Goal: Information Seeking & Learning: Learn about a topic

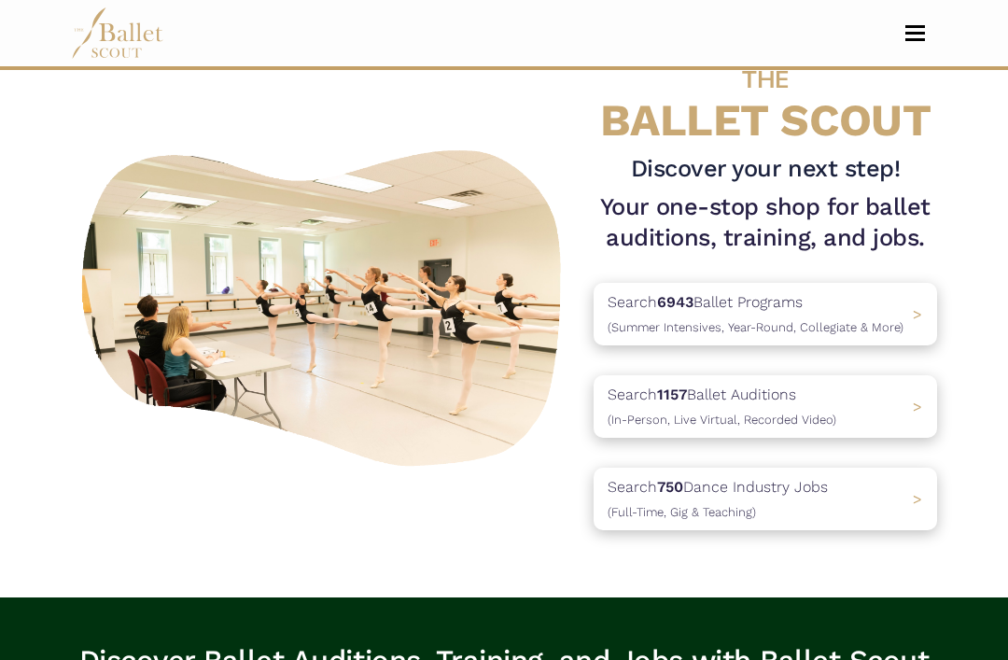
scroll to position [58, 0]
click at [653, 410] on p "Search 1157 Ballet Auditions (In-Person, Live Virtual, Recorded Video)" at bounding box center [722, 407] width 229 height 48
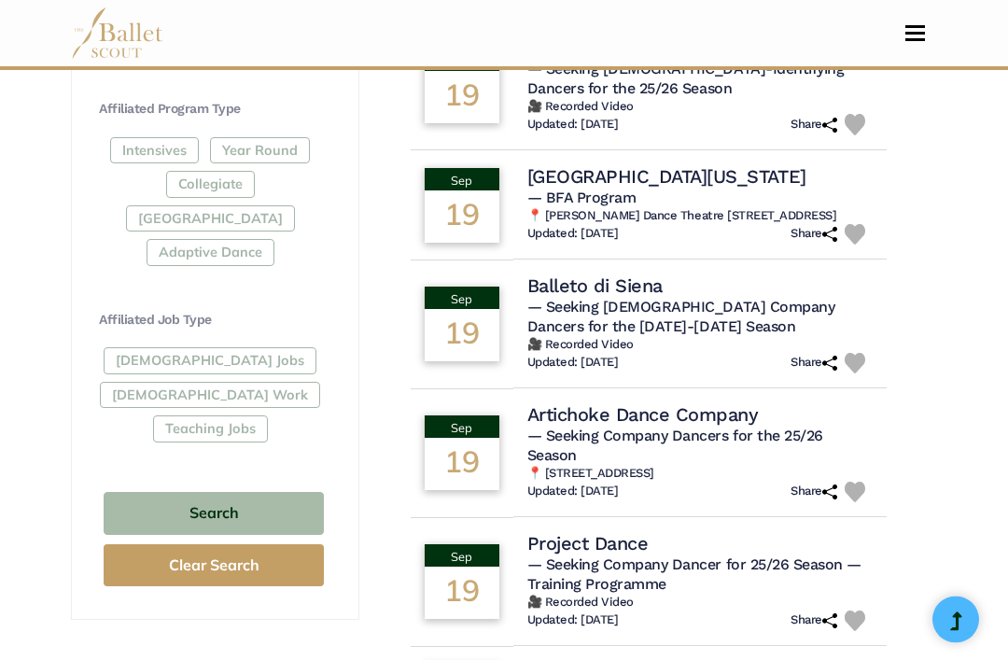
scroll to position [918, 0]
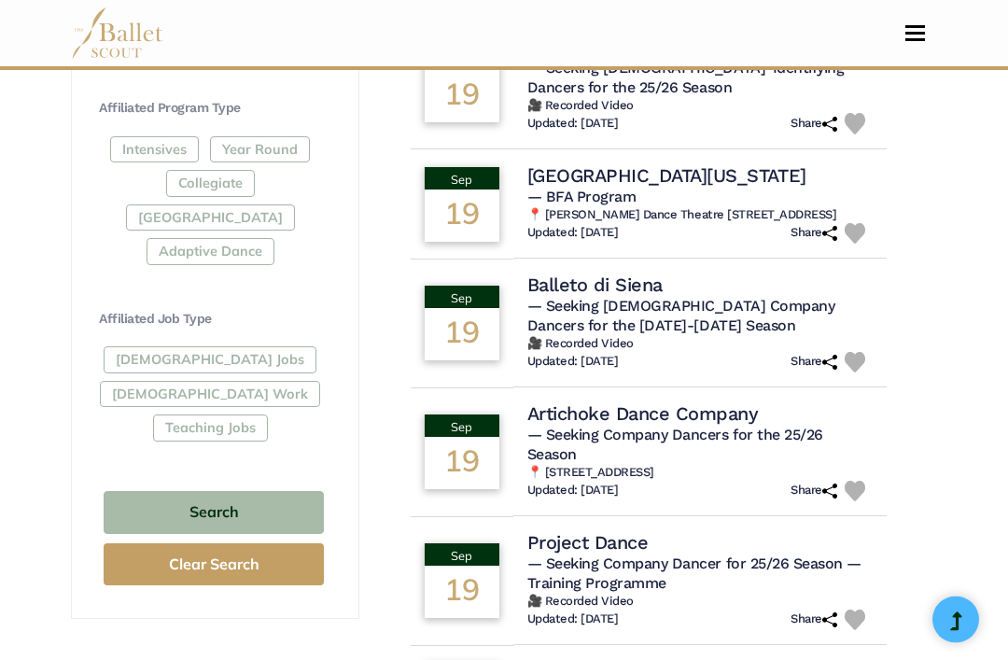
click at [130, 357] on div "[DEMOGRAPHIC_DATA] Jobs [DEMOGRAPHIC_DATA] Work Teaching Jobs" at bounding box center [214, 398] width 230 height 102
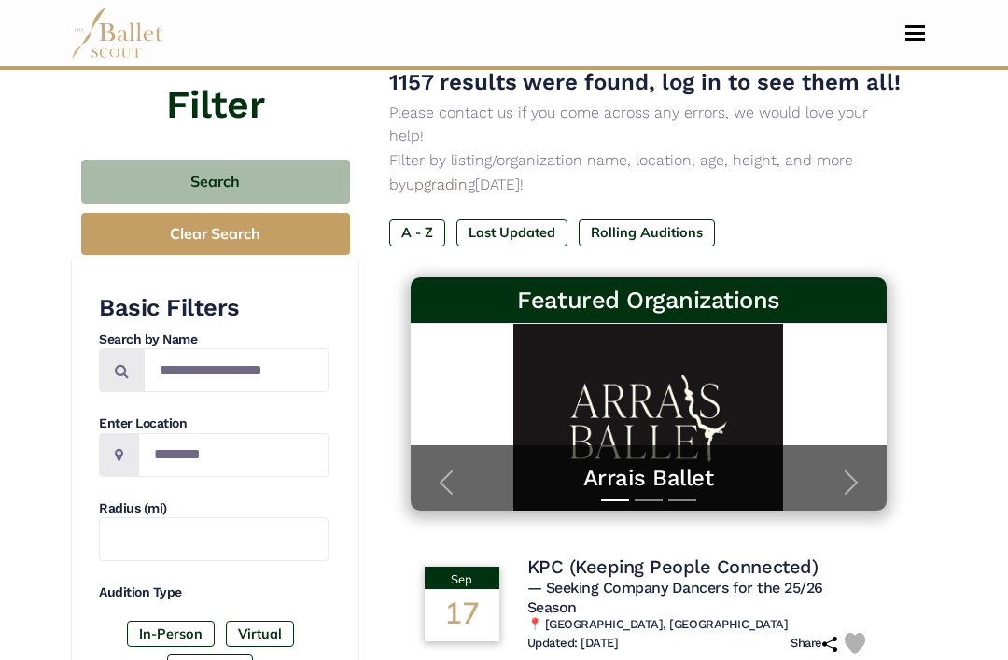
scroll to position [148, 0]
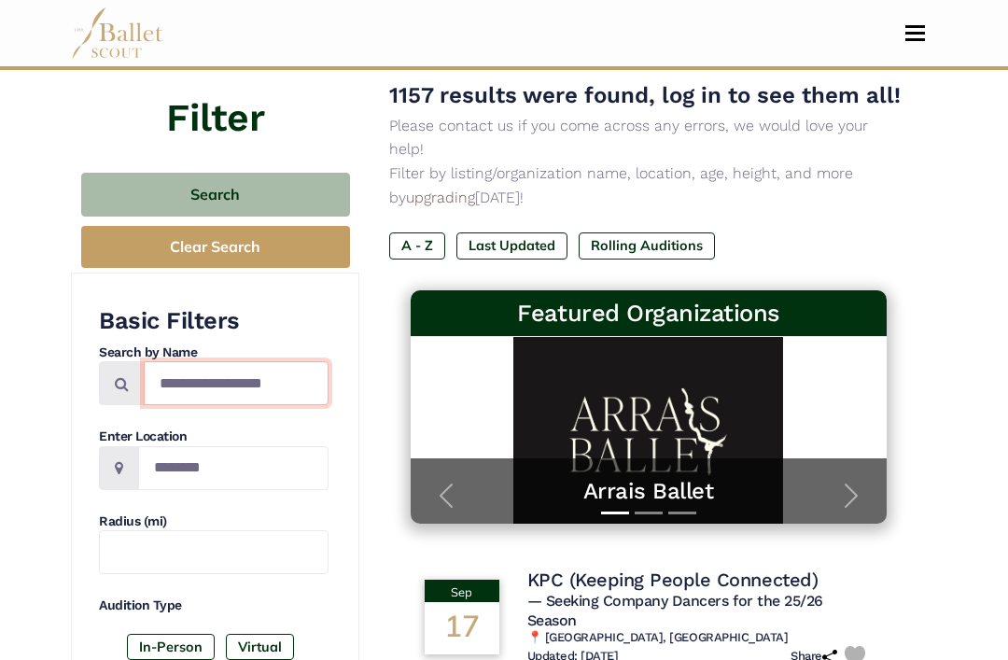
click at [178, 371] on input "Search by names..." at bounding box center [236, 383] width 185 height 44
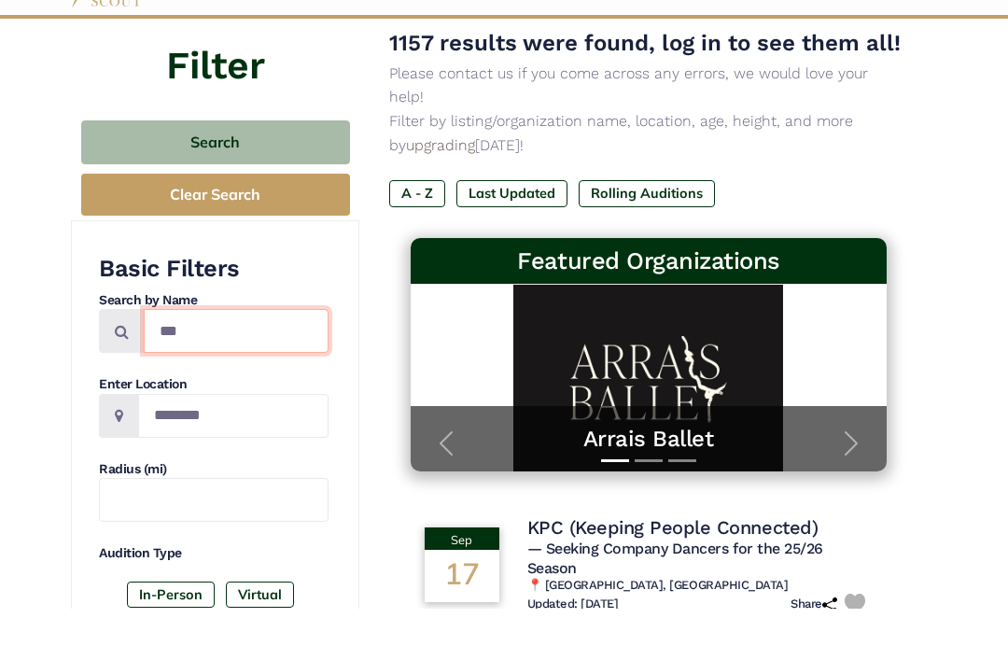
scroll to position [183, 0]
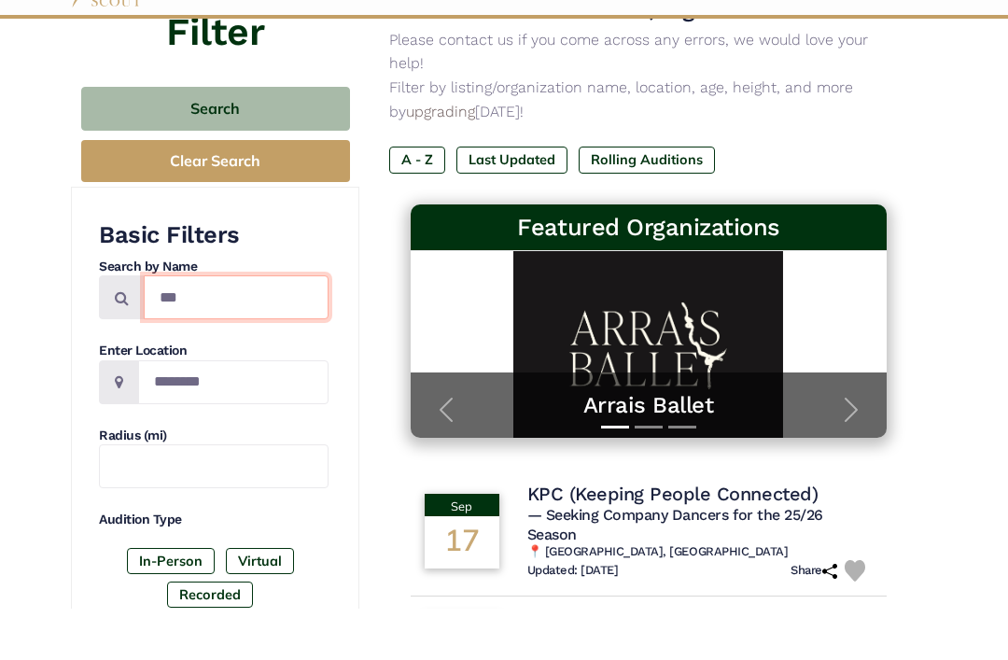
type input "***"
click at [143, 138] on button "Search" at bounding box center [215, 160] width 269 height 44
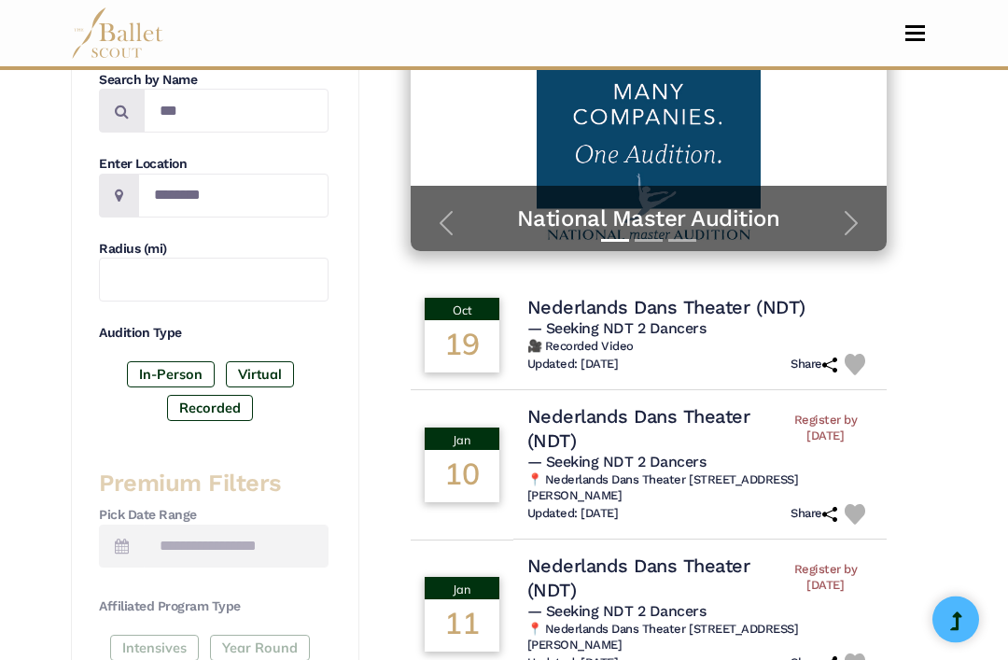
scroll to position [421, 0]
click at [539, 295] on h4 "Nederlands Dans Theater (NDT)" at bounding box center [666, 307] width 278 height 24
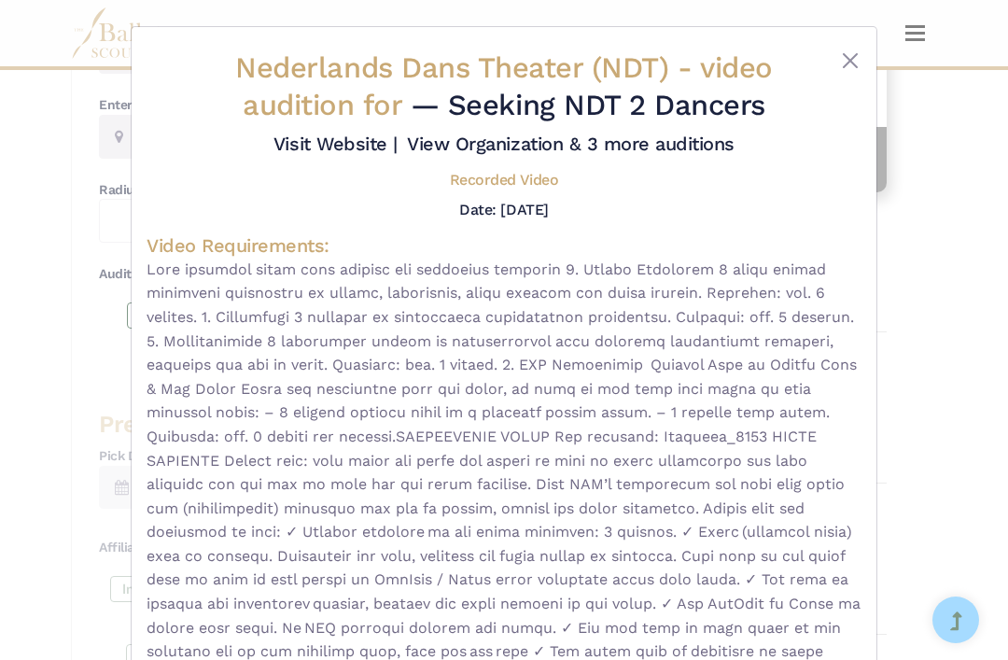
scroll to position [481, 0]
